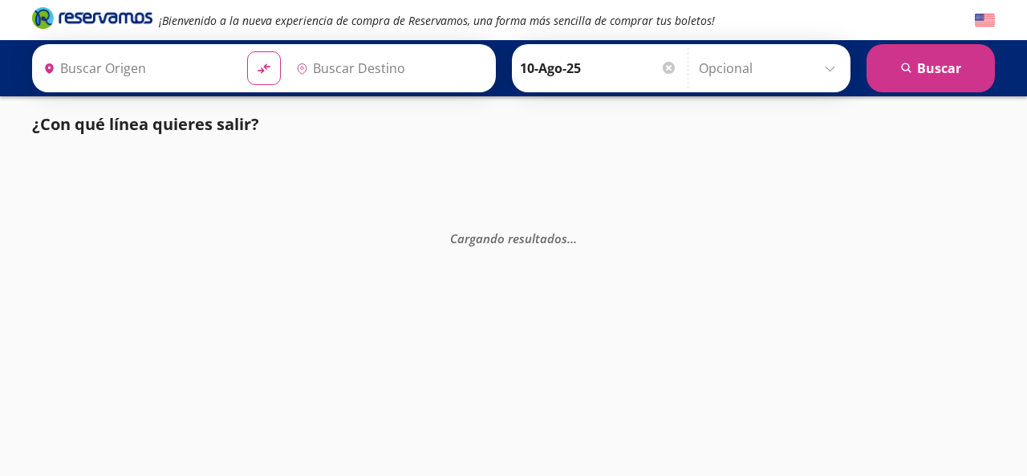
type input "[GEOGRAPHIC_DATA], [GEOGRAPHIC_DATA]"
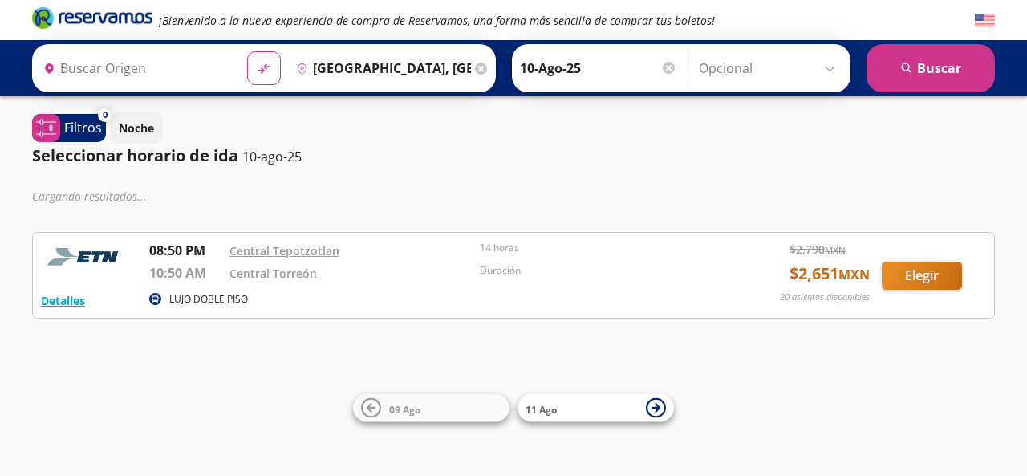
type input "Tepotzotlán, México"
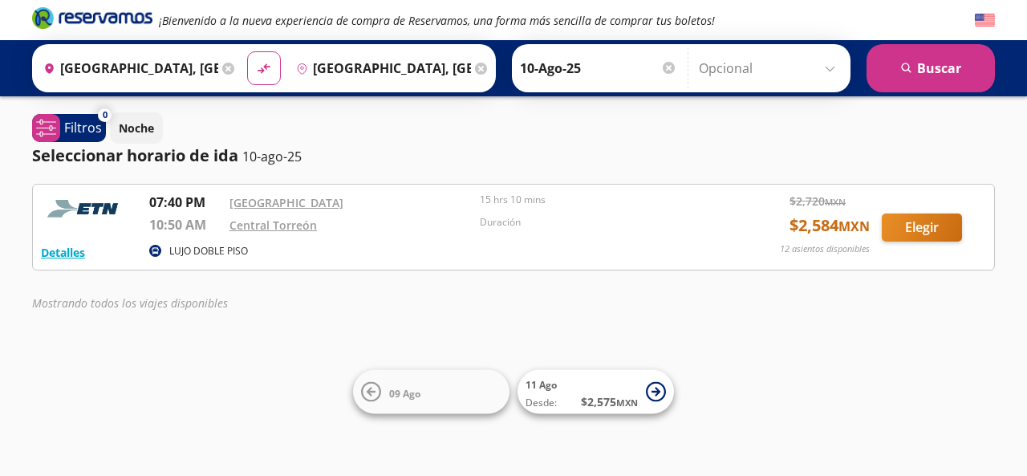
click at [358, 66] on input "[GEOGRAPHIC_DATA], [GEOGRAPHIC_DATA]" at bounding box center [380, 68] width 181 height 40
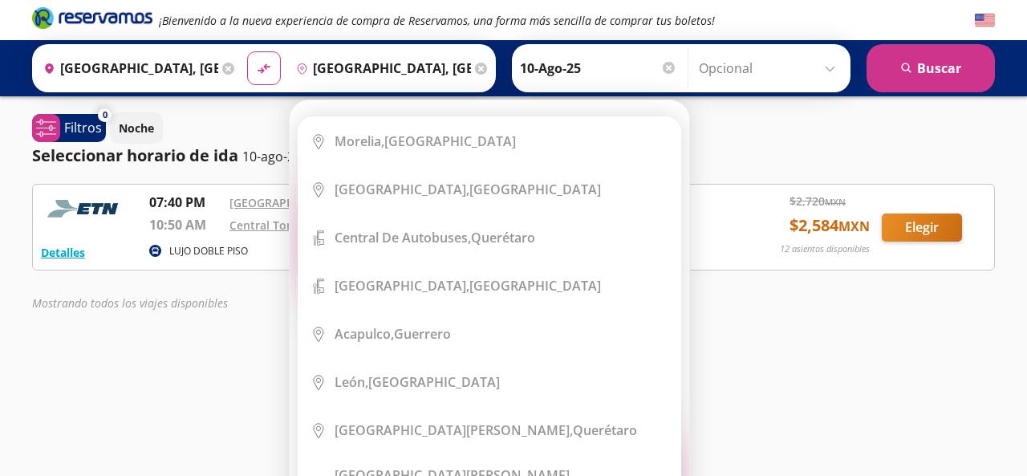
click at [475, 68] on icon at bounding box center [481, 69] width 12 height 12
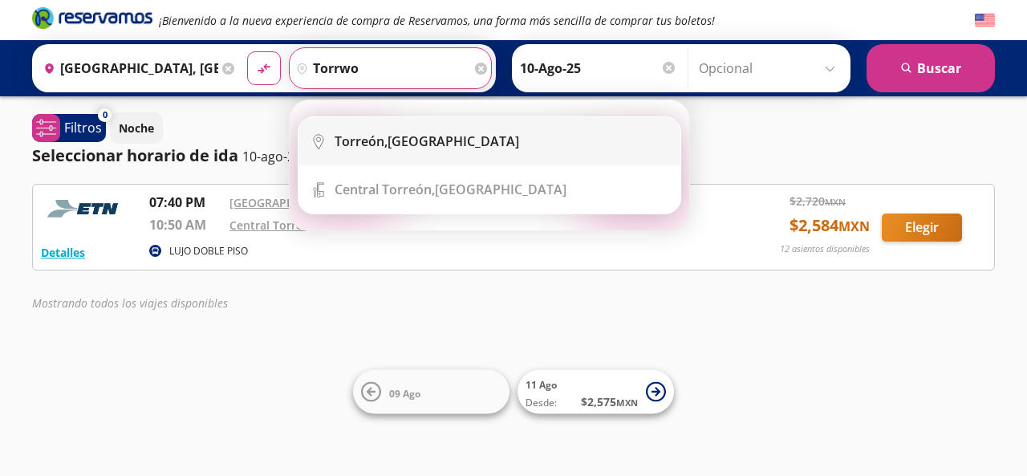
click at [476, 149] on div "[GEOGRAPHIC_DATA], [GEOGRAPHIC_DATA]" at bounding box center [502, 141] width 334 height 18
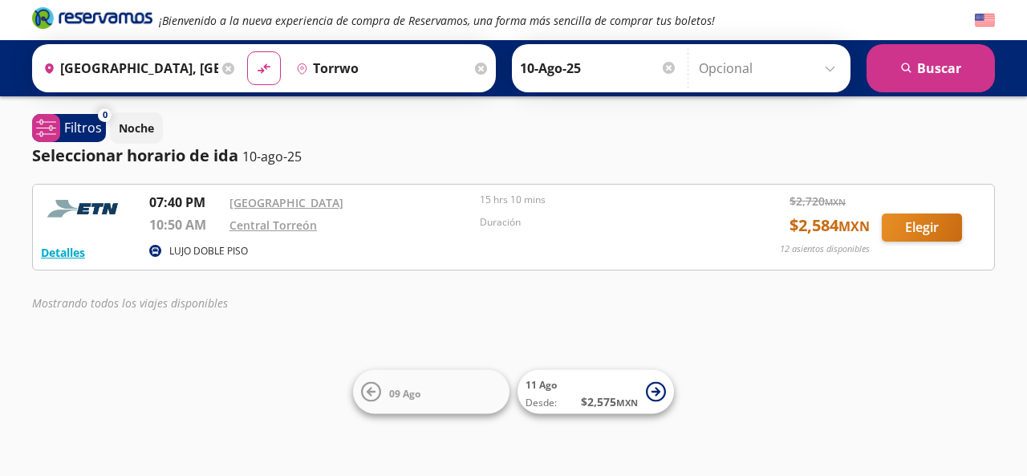
type input "[GEOGRAPHIC_DATA], [GEOGRAPHIC_DATA]"
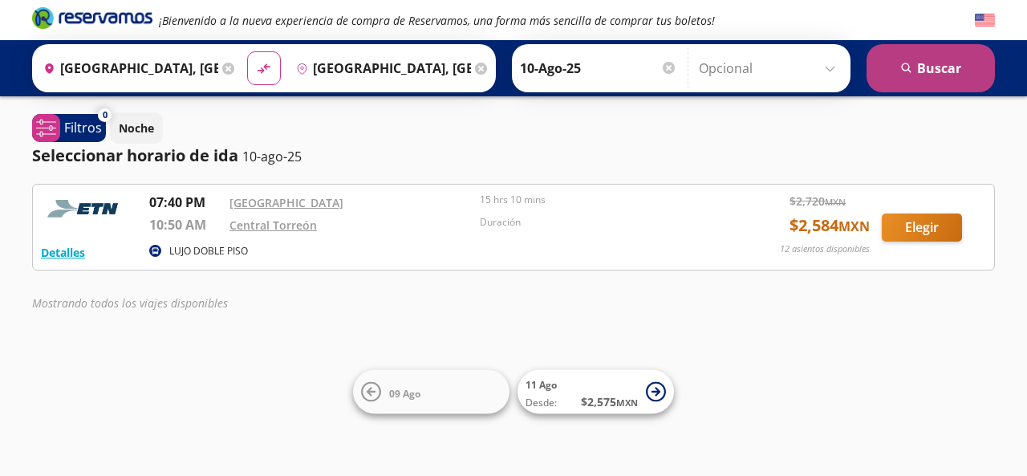
click at [937, 75] on button "search [GEOGRAPHIC_DATA]" at bounding box center [931, 68] width 128 height 48
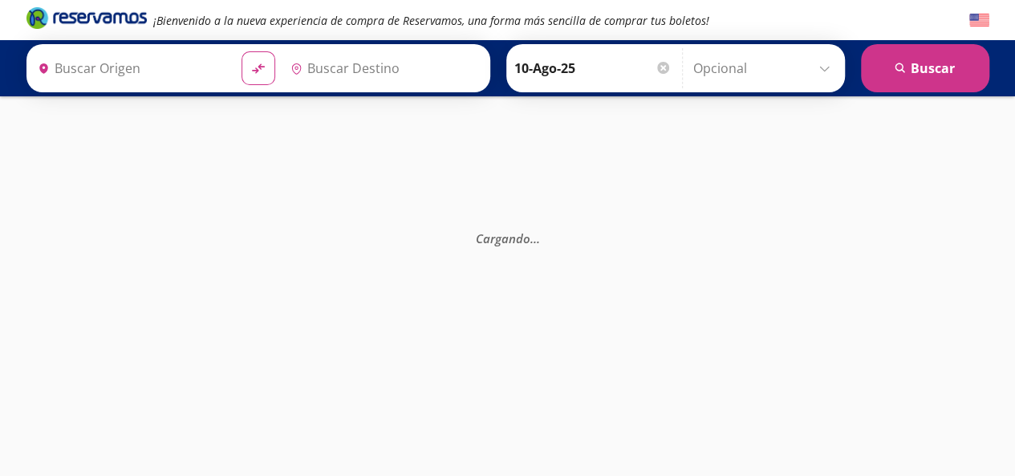
type input "[GEOGRAPHIC_DATA], [GEOGRAPHIC_DATA]"
